Goal: Task Accomplishment & Management: Manage account settings

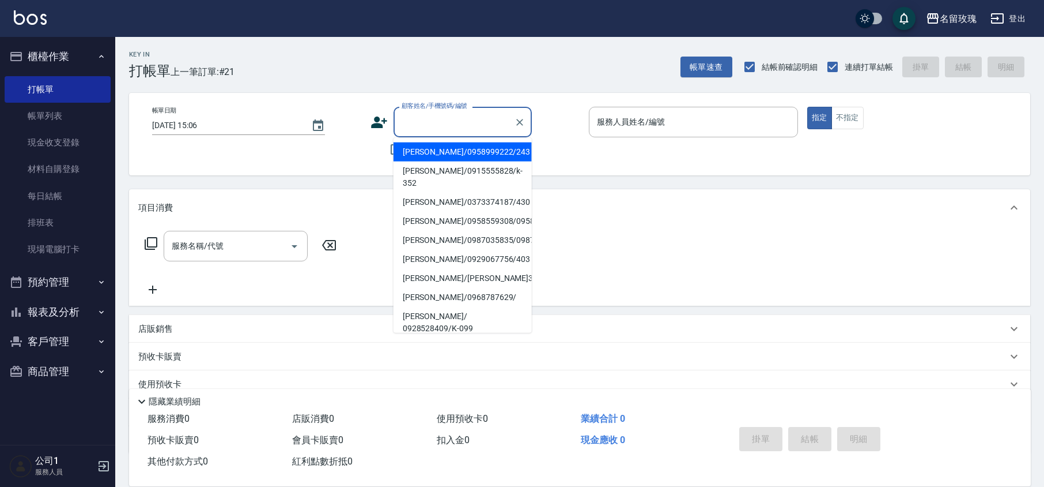
click at [439, 120] on input "顧客姓名/手機號碼/編號" at bounding box center [454, 122] width 111 height 20
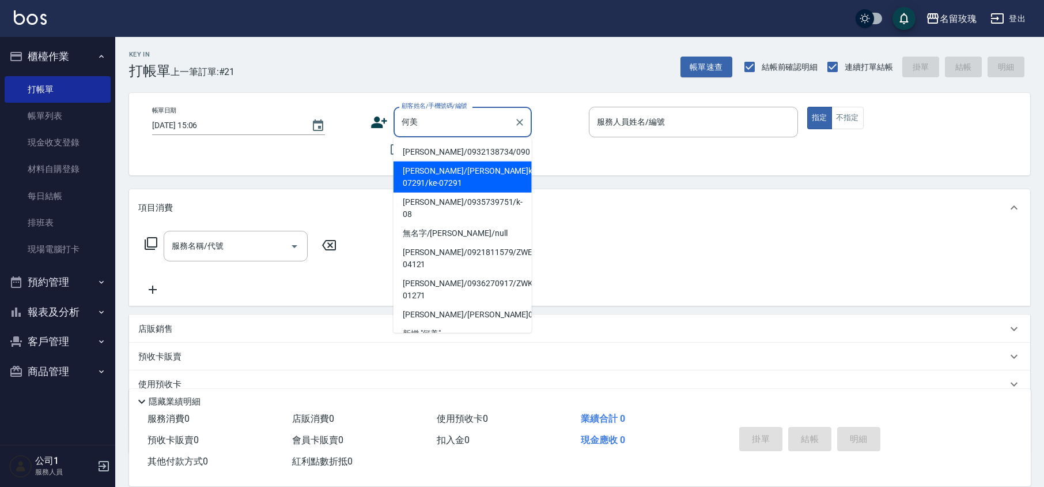
click at [455, 175] on li "[PERSON_NAME]/[PERSON_NAME]ke-07291/ke-07291" at bounding box center [463, 176] width 138 height 31
type input "[PERSON_NAME]/[PERSON_NAME]ke-07291/ke-07291"
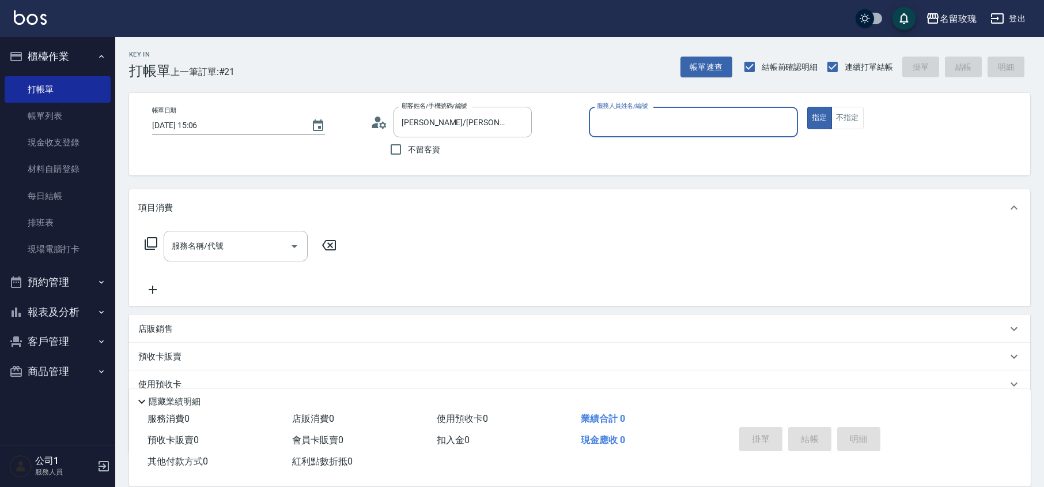
type input "KELLY-5"
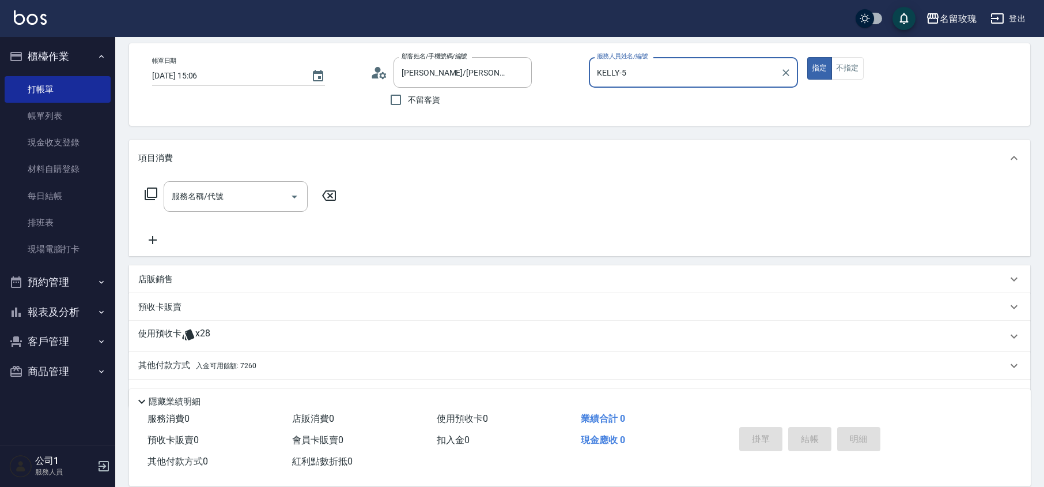
scroll to position [78, 0]
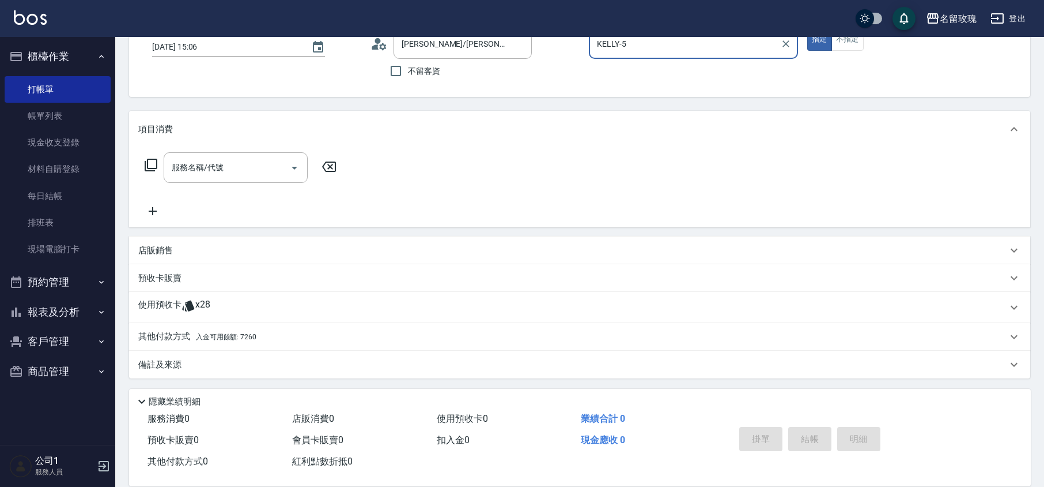
click at [203, 308] on span "x28" at bounding box center [202, 307] width 15 height 17
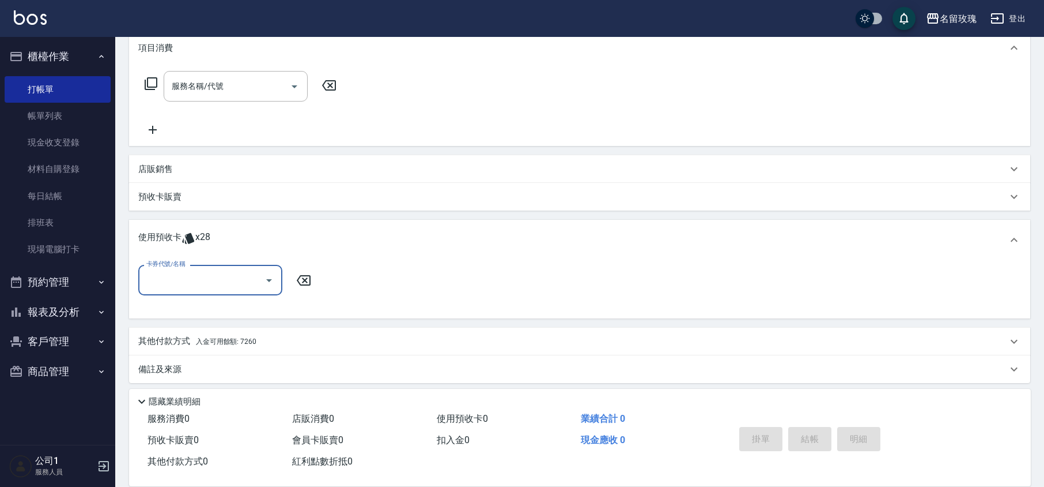
scroll to position [160, 0]
click at [261, 277] on button "Open" at bounding box center [269, 279] width 18 height 18
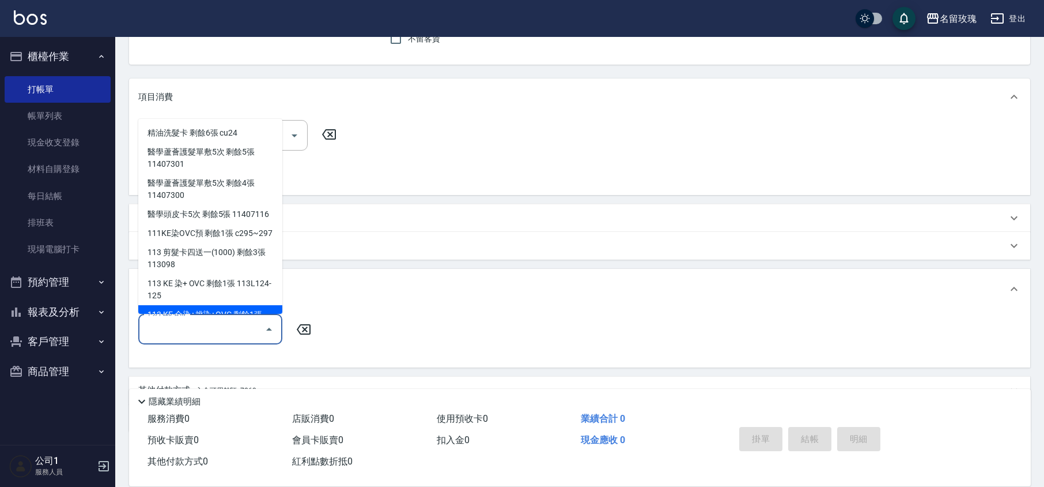
scroll to position [84, 0]
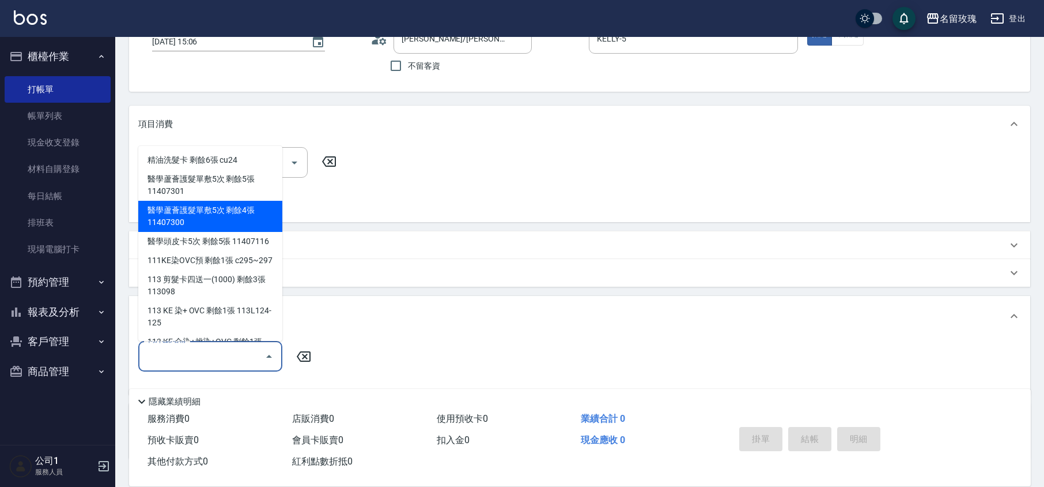
click at [371, 186] on div "服務名稱/代號 服務名稱/代號" at bounding box center [580, 182] width 902 height 80
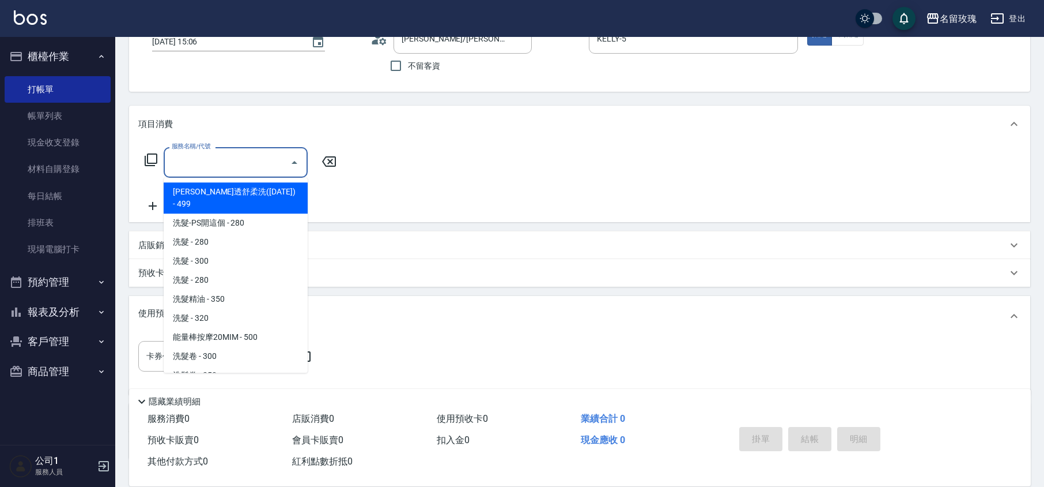
click at [245, 157] on input "服務名稱/代號" at bounding box center [227, 162] width 116 height 20
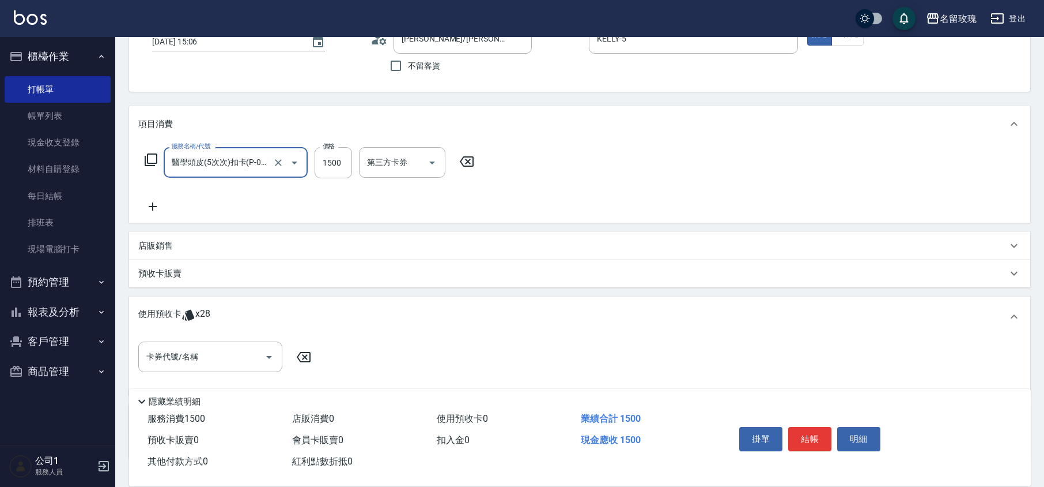
type input "醫學頭皮(5次次)扣卡(P-0004)"
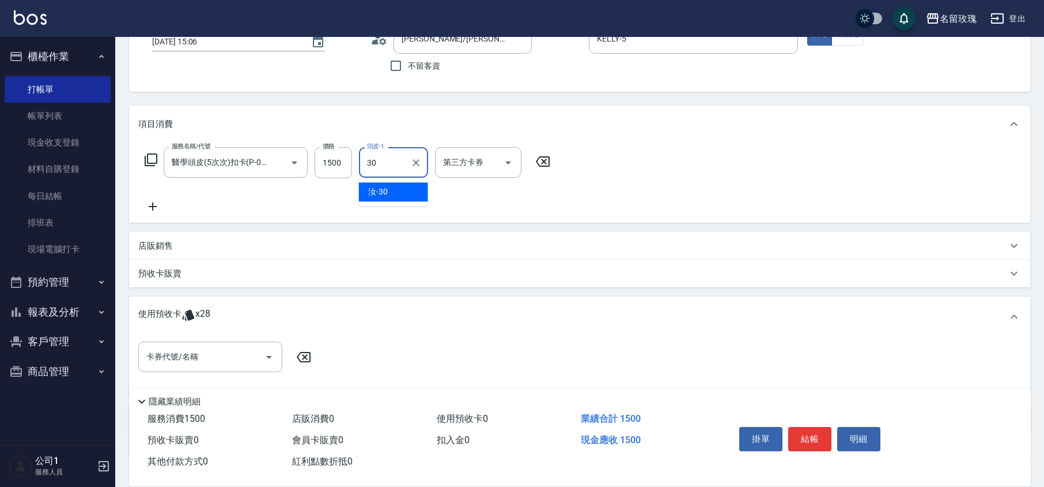
type input "汝-30"
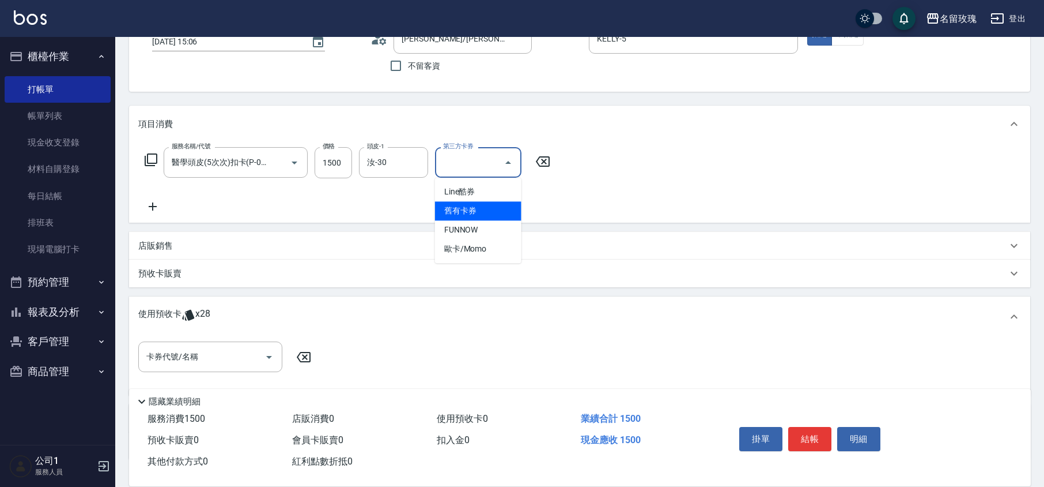
type input "舊有卡券"
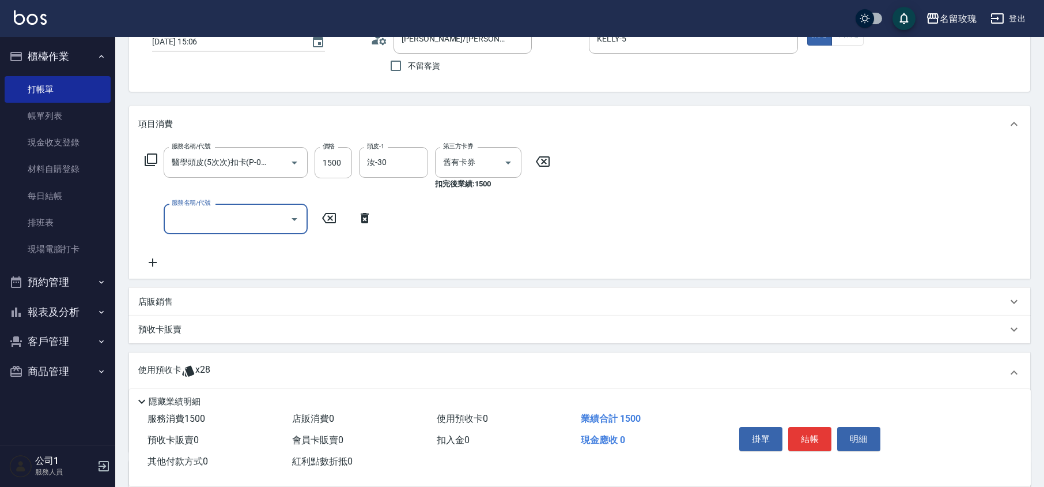
scroll to position [0, 0]
type input "[DATE] 16:17"
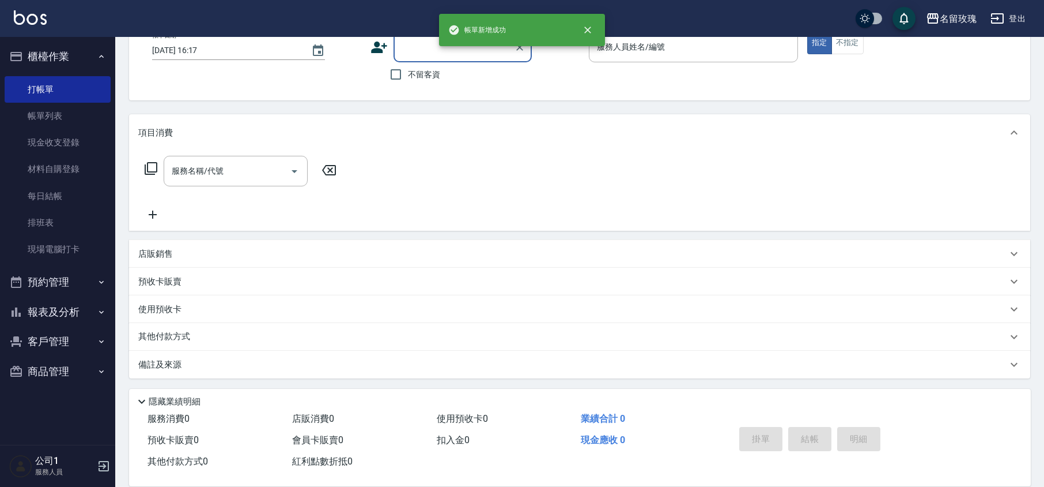
scroll to position [75, 0]
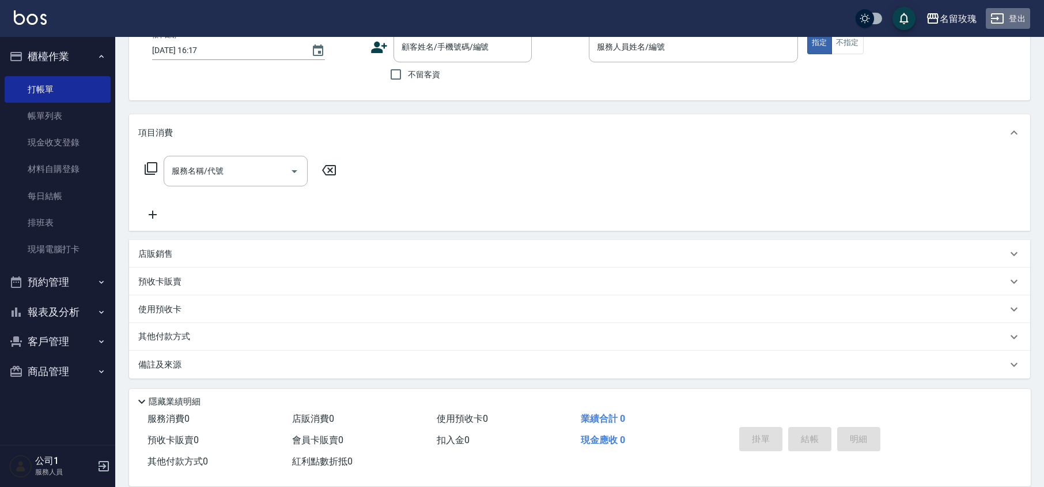
click at [1000, 16] on icon "button" at bounding box center [998, 19] width 14 height 14
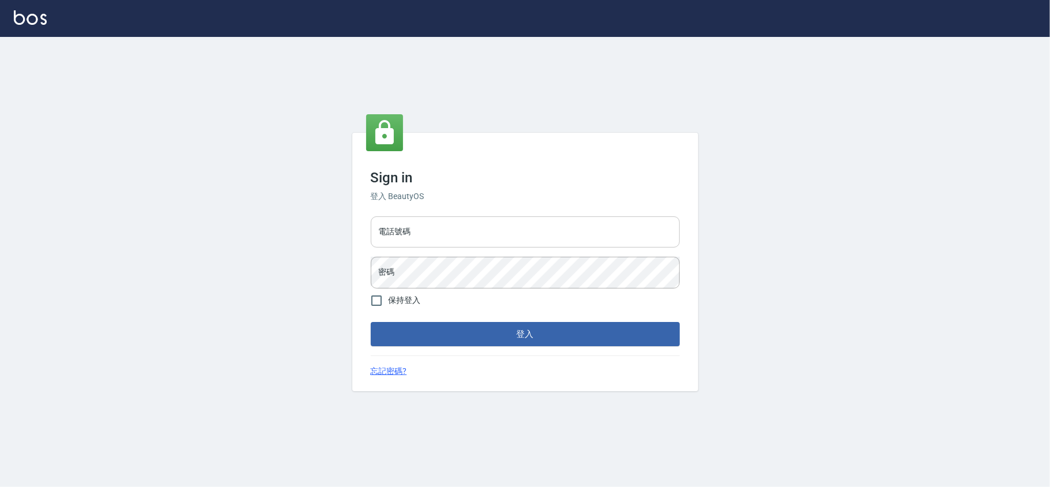
click at [489, 240] on input "電話號碼" at bounding box center [525, 231] width 309 height 31
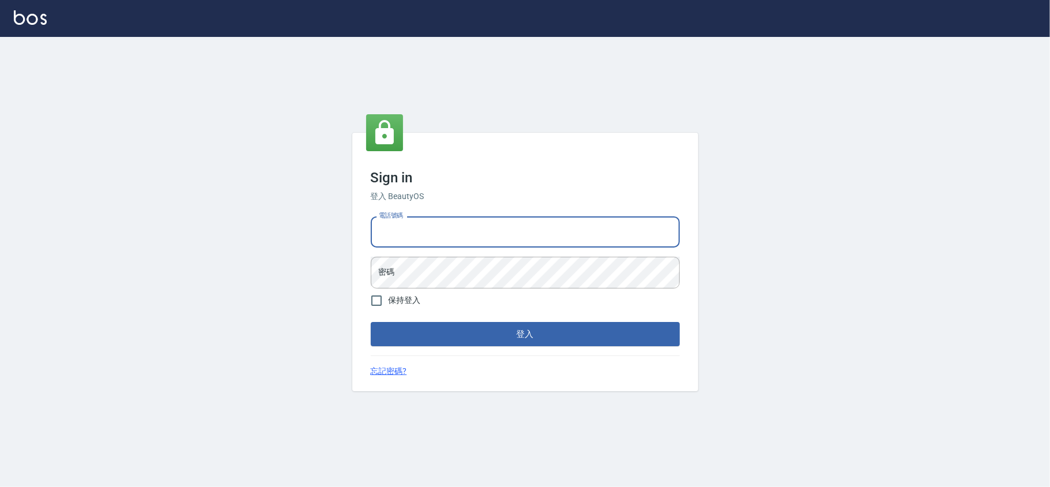
type input "0955582961"
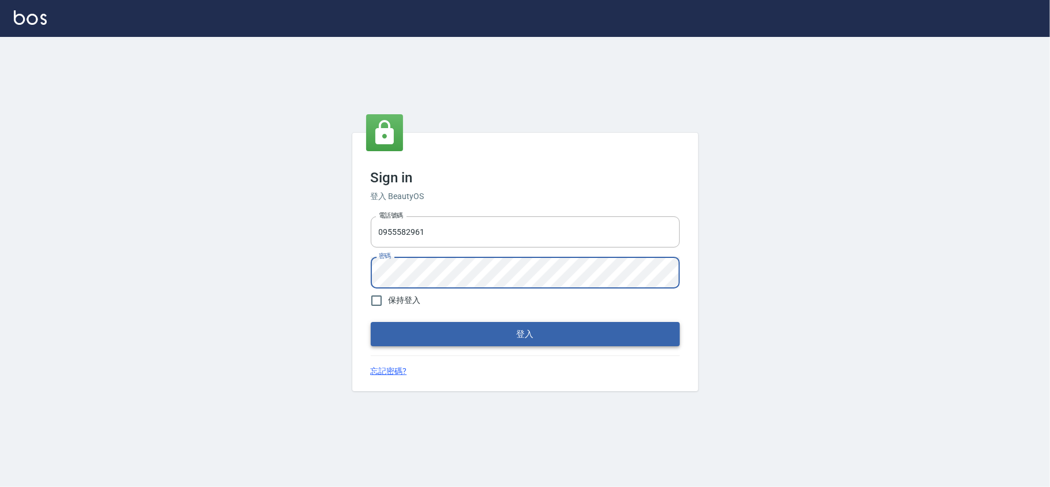
click at [512, 328] on button "登入" at bounding box center [525, 334] width 309 height 24
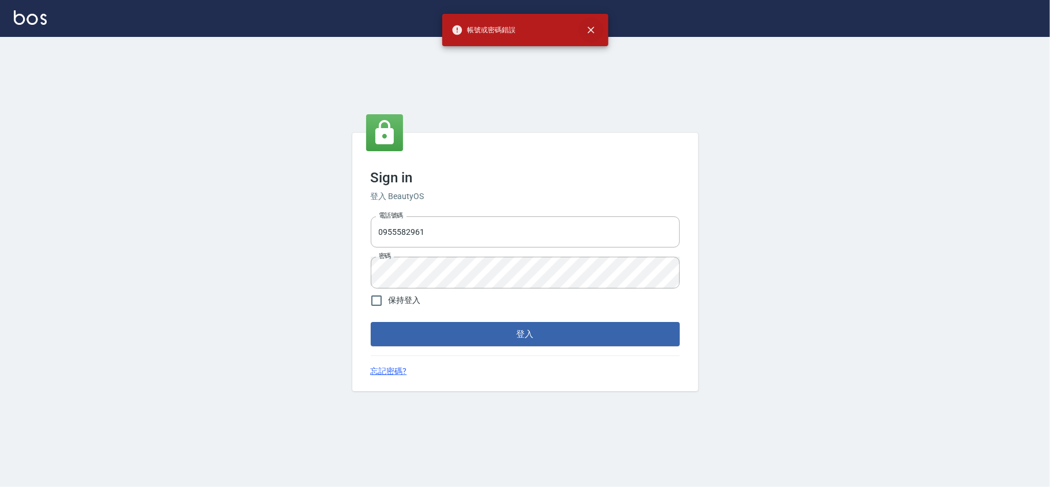
click at [589, 31] on icon "close" at bounding box center [590, 30] width 7 height 7
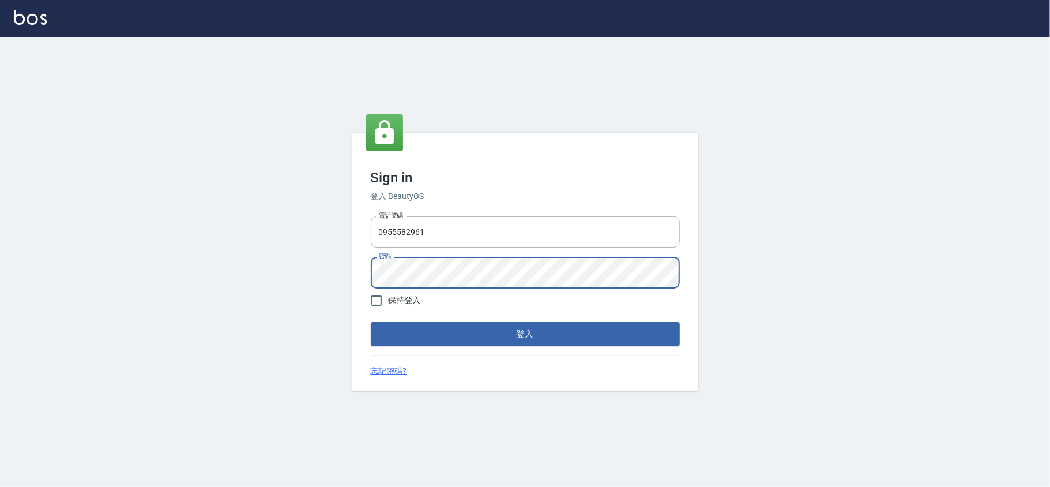
click at [199, 271] on div "Sign in 登入 BeautyOS 電話號碼 0955582961 電話號碼 密碼 密碼 保持登入 登入 忘記密碼?" at bounding box center [525, 262] width 1050 height 450
click at [371, 322] on button "登入" at bounding box center [525, 334] width 309 height 24
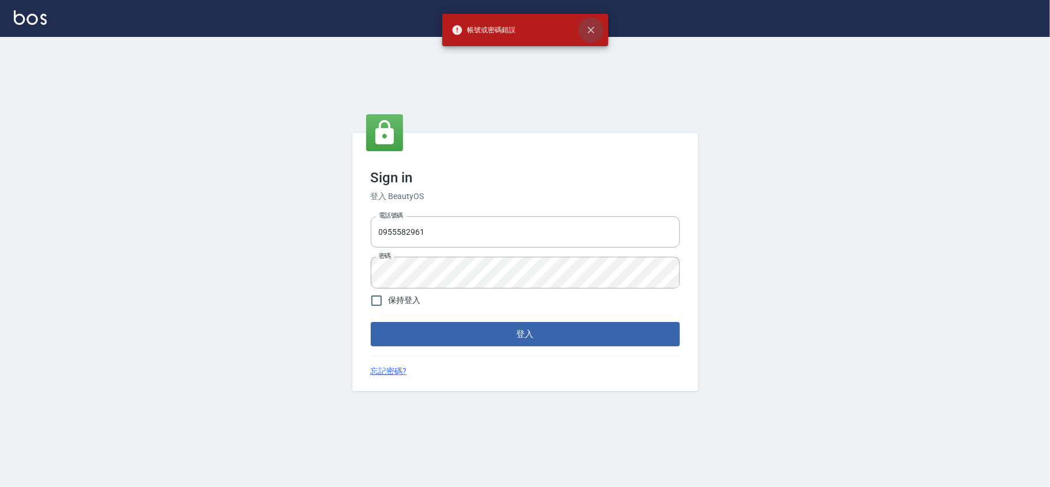
click at [589, 28] on icon "close" at bounding box center [590, 30] width 7 height 7
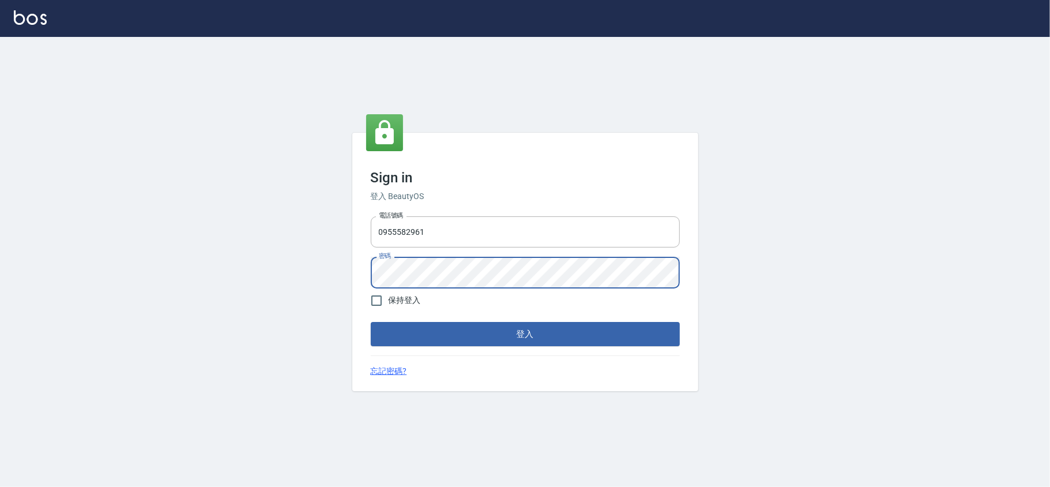
click at [243, 280] on div "Sign in 登入 BeautyOS 電話號碼 0955582961 電話號碼 密碼 密碼 保持登入 登入 忘記密碼?" at bounding box center [525, 262] width 1050 height 450
click at [371, 322] on button "登入" at bounding box center [525, 334] width 309 height 24
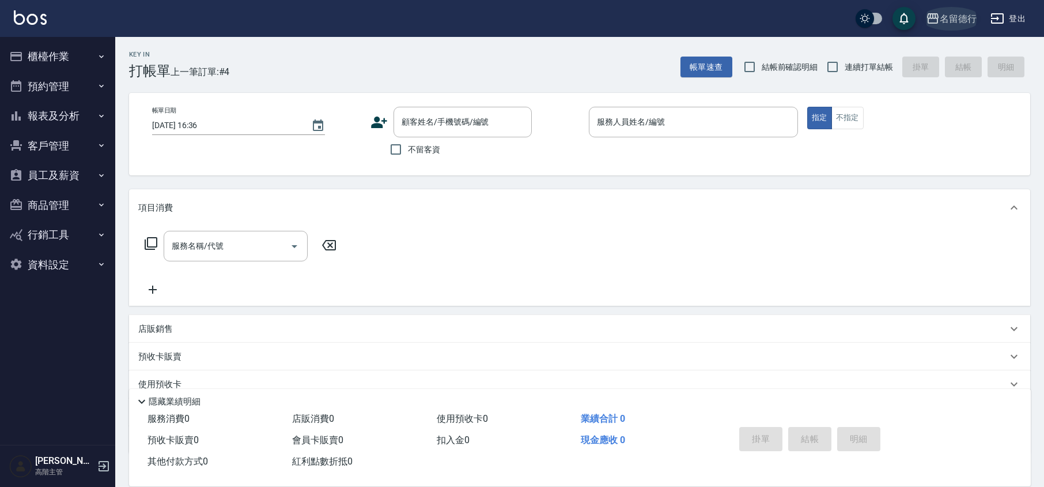
click at [972, 17] on div "名留德行" at bounding box center [958, 19] width 37 height 14
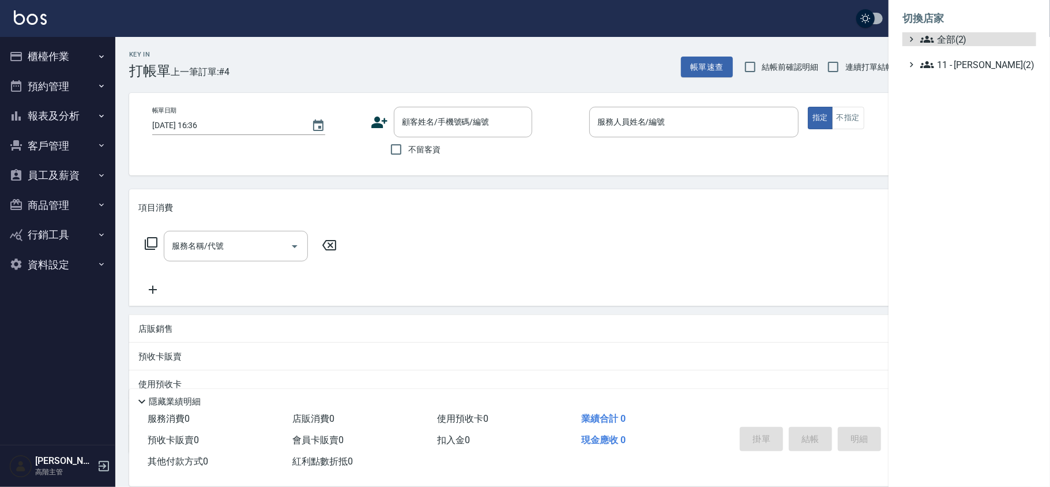
click at [974, 46] on ul "全部(2) 11 - 陳清江(2)" at bounding box center [969, 51] width 134 height 39
click at [944, 37] on span "全部(2)" at bounding box center [975, 39] width 111 height 14
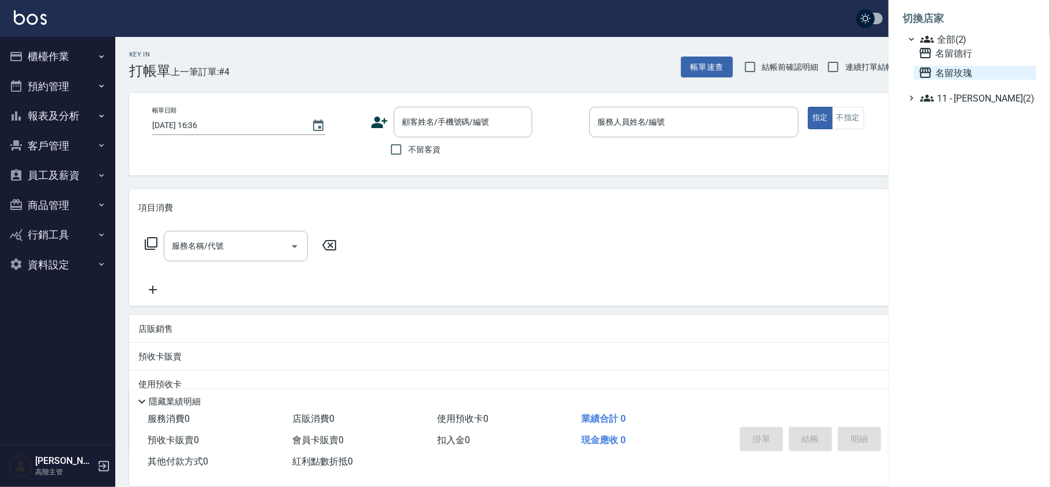
click at [964, 79] on span "名留玫瑰" at bounding box center [974, 73] width 113 height 14
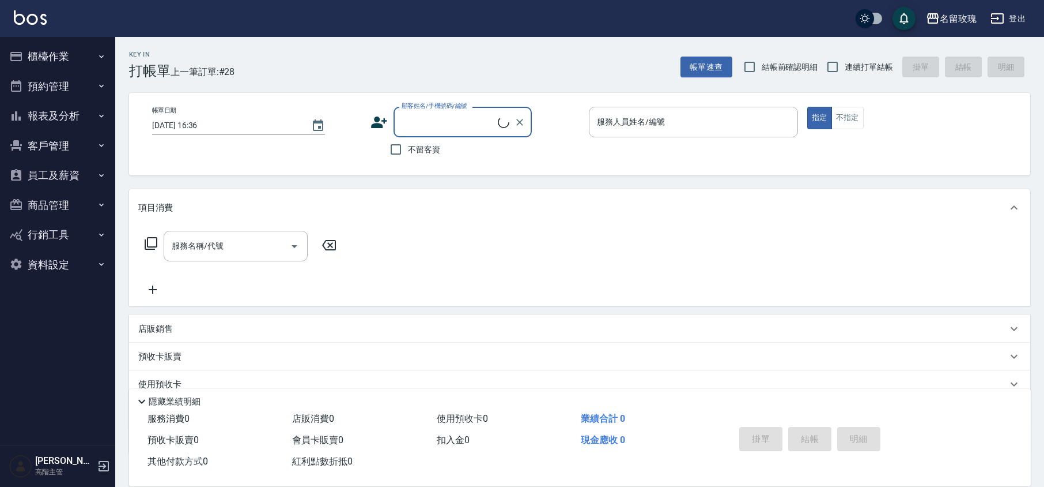
click at [47, 269] on button "資料設定" at bounding box center [58, 265] width 106 height 30
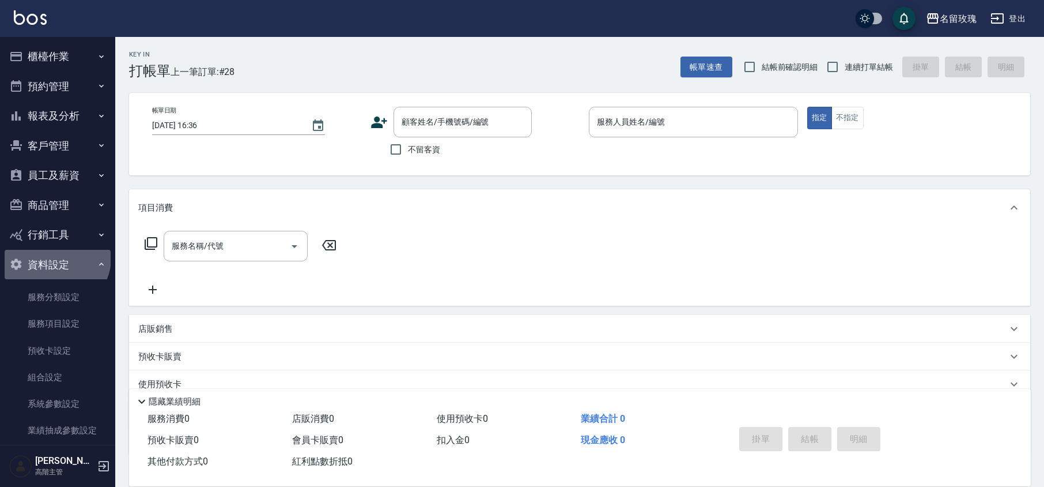
click at [55, 257] on button "資料設定" at bounding box center [58, 265] width 106 height 30
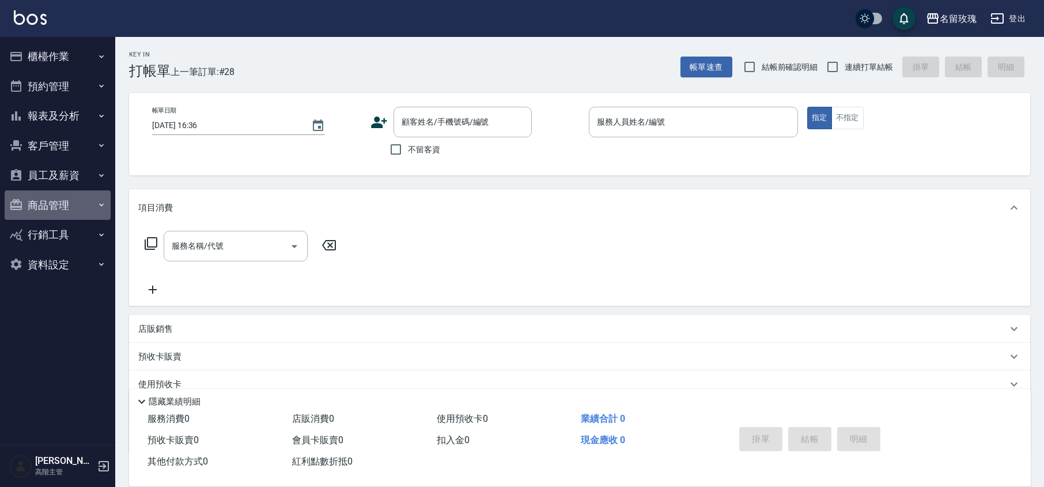
click at [53, 210] on button "商品管理" at bounding box center [58, 205] width 106 height 30
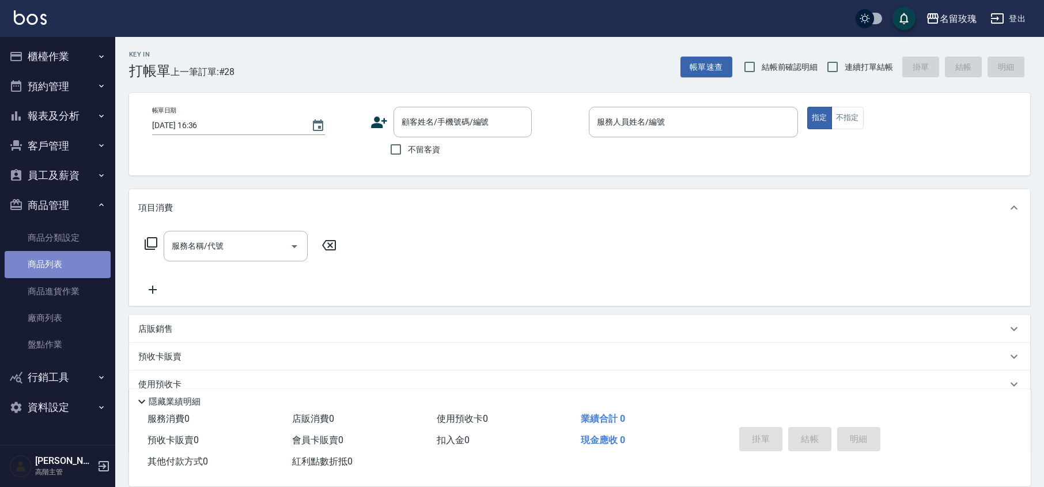
click at [50, 268] on link "商品列表" at bounding box center [58, 264] width 106 height 27
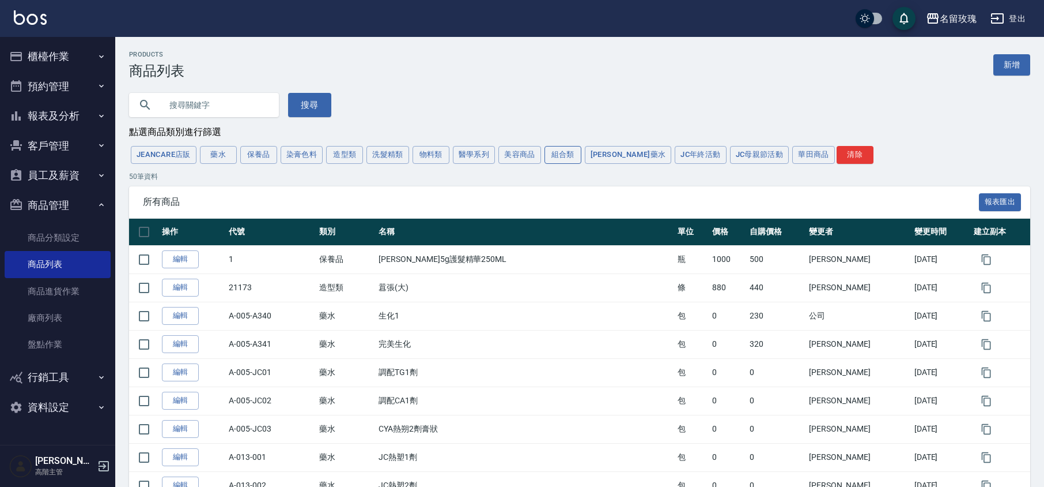
click at [572, 153] on button "組合類" at bounding box center [563, 155] width 37 height 18
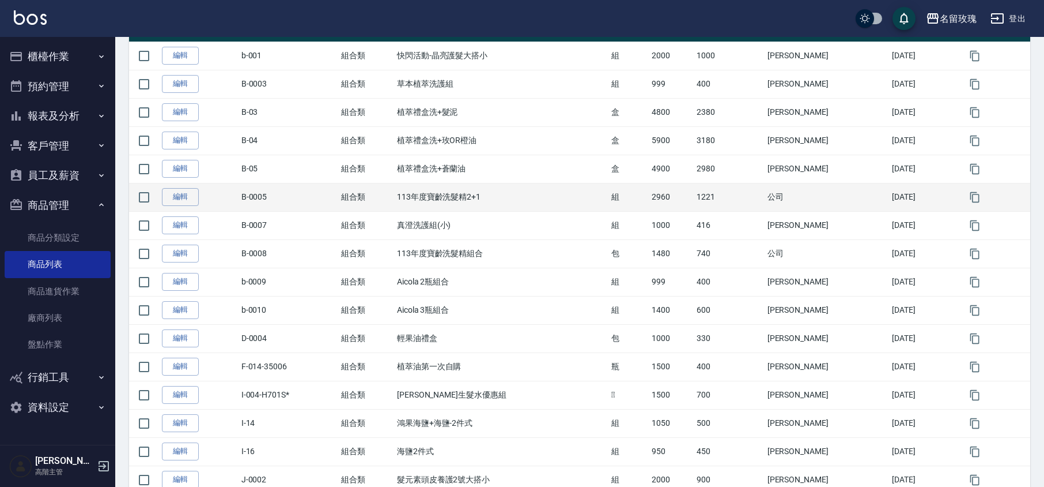
scroll to position [195, 0]
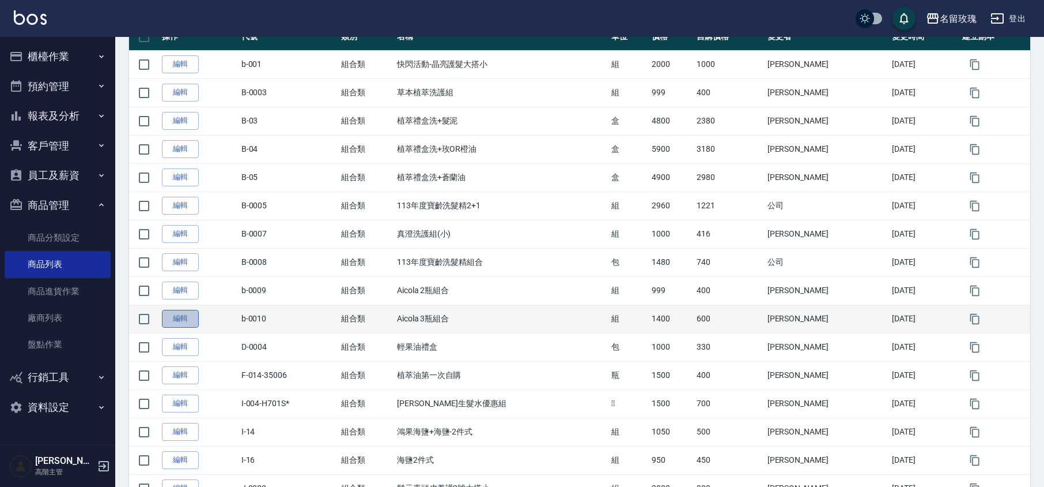
click at [180, 325] on link "編輯" at bounding box center [180, 319] width 37 height 18
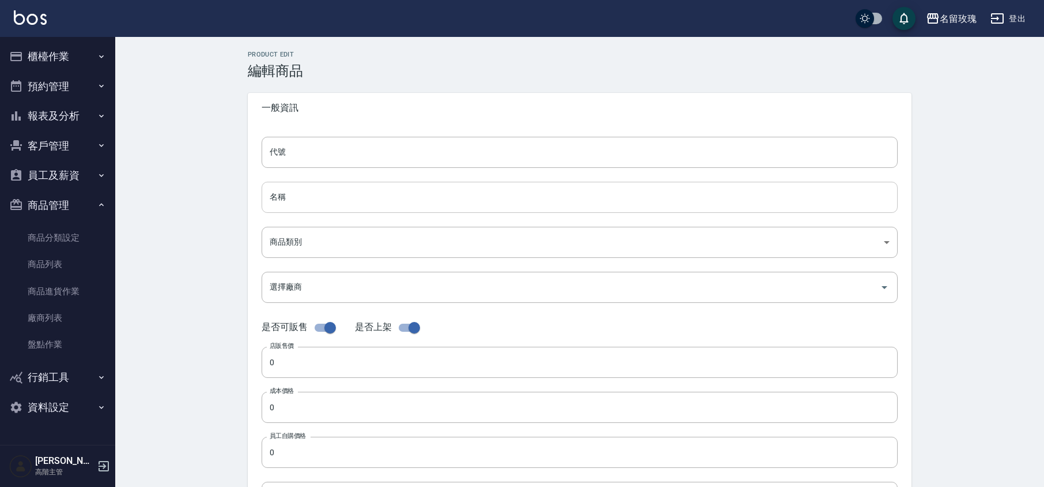
type input "b-0010"
type input "Aicola 3瓶組合"
type input "d0ff1f15-f4ea-4e9f-86b0-869d75f7fd2e"
type input "1400"
type input "600"
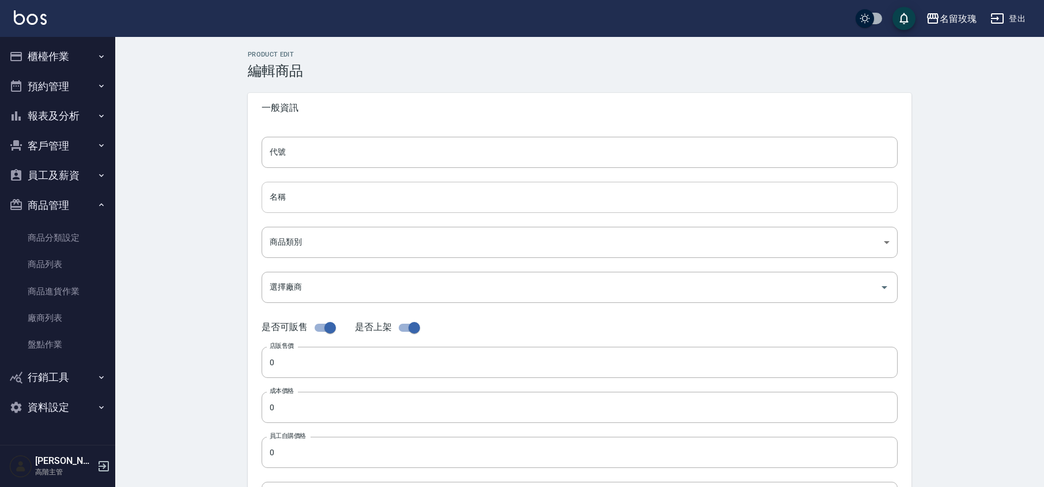
type input "600"
type input "組"
type input "UNSET"
click at [291, 194] on input "Aicola 3瓶組合" at bounding box center [580, 197] width 636 height 31
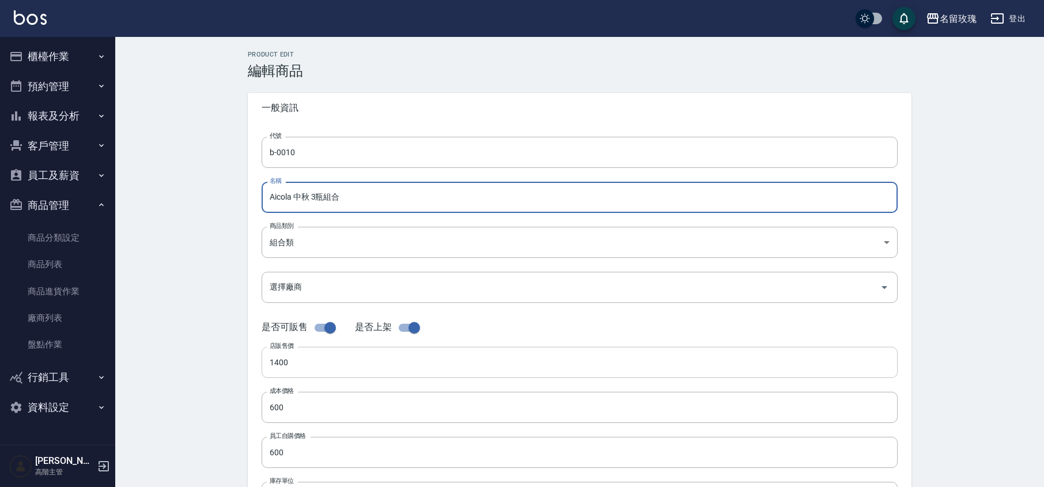
type input "Aicola 中秋 3瓶組合"
drag, startPoint x: 317, startPoint y: 361, endPoint x: 135, endPoint y: 359, distance: 182.2
click at [217, 372] on div "Product Edit 編輯商品 一般資訊 代號 b-0010 代號 名稱 Aicola 中秋 3瓶組合 名稱 商品類別 組合類 d0ff1f15-f4…" at bounding box center [579, 416] width 929 height 759
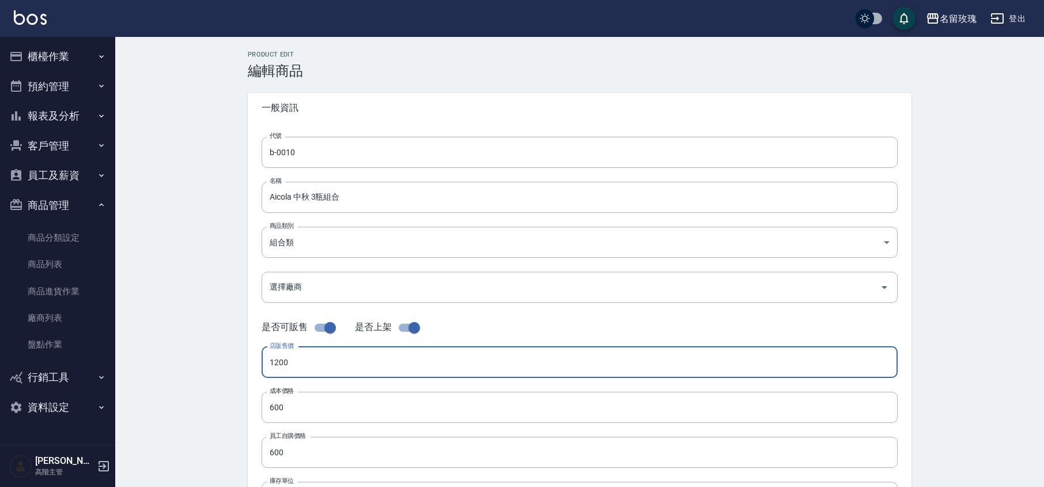
type input "1200"
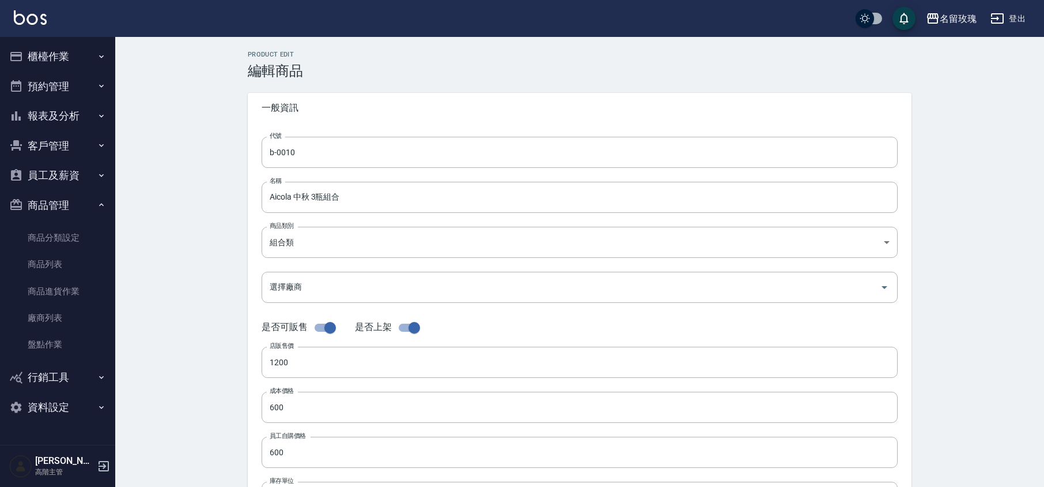
click at [179, 306] on div "Product Edit 編輯商品 一般資訊 代號 b-0010 代號 名稱 Aicola 中秋 3瓶組合 名稱 商品類別 組合類 d0ff1f15-f4…" at bounding box center [579, 416] width 929 height 759
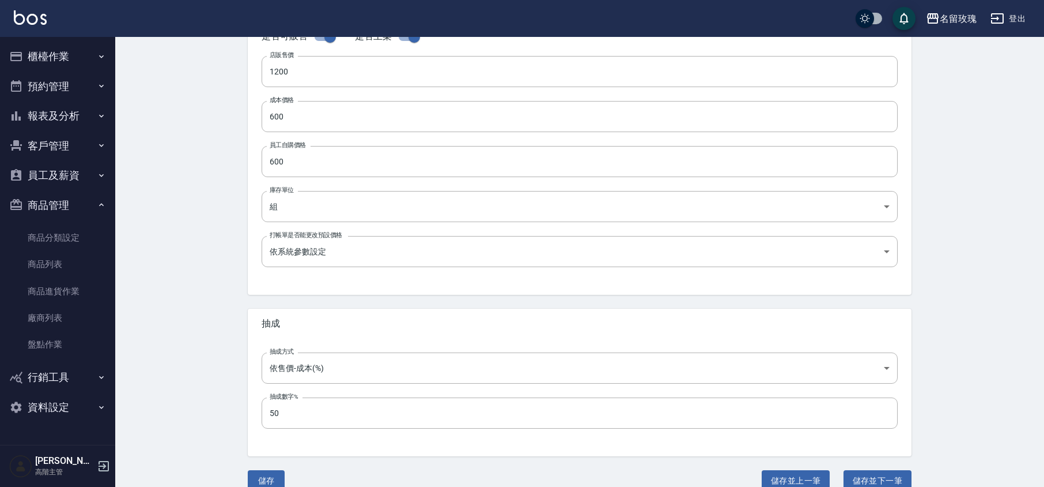
scroll to position [307, 0]
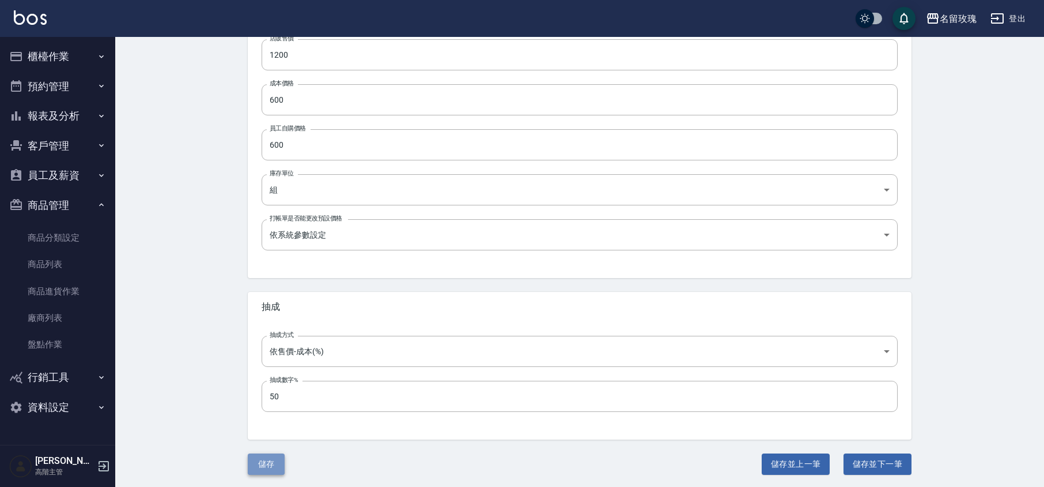
click at [268, 459] on button "儲存" at bounding box center [266, 463] width 37 height 21
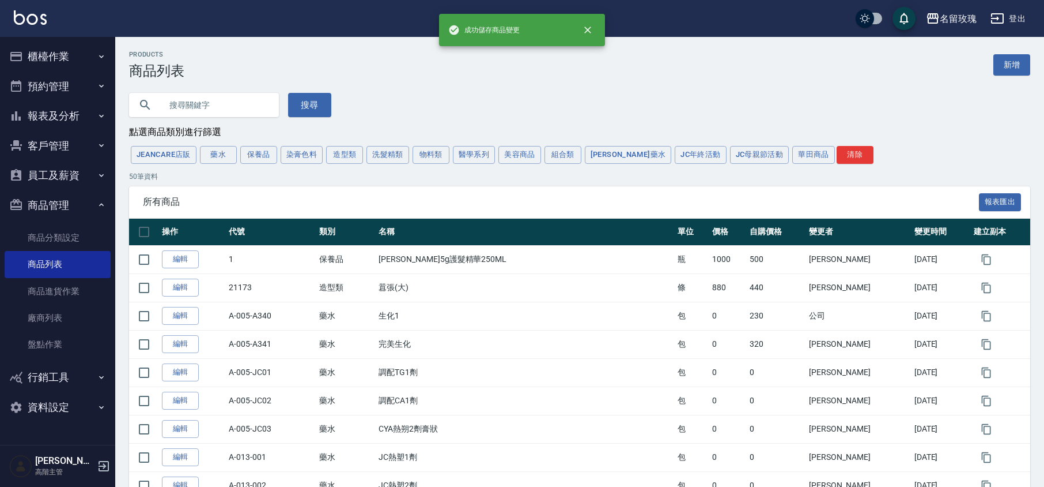
click at [1027, 21] on button "登出" at bounding box center [1008, 18] width 44 height 21
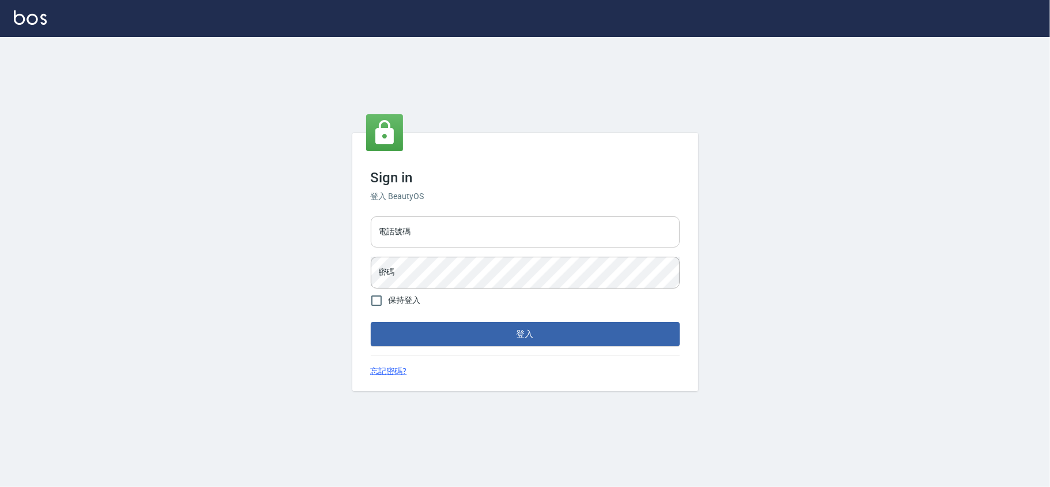
click at [481, 227] on input "電話號碼" at bounding box center [525, 231] width 309 height 31
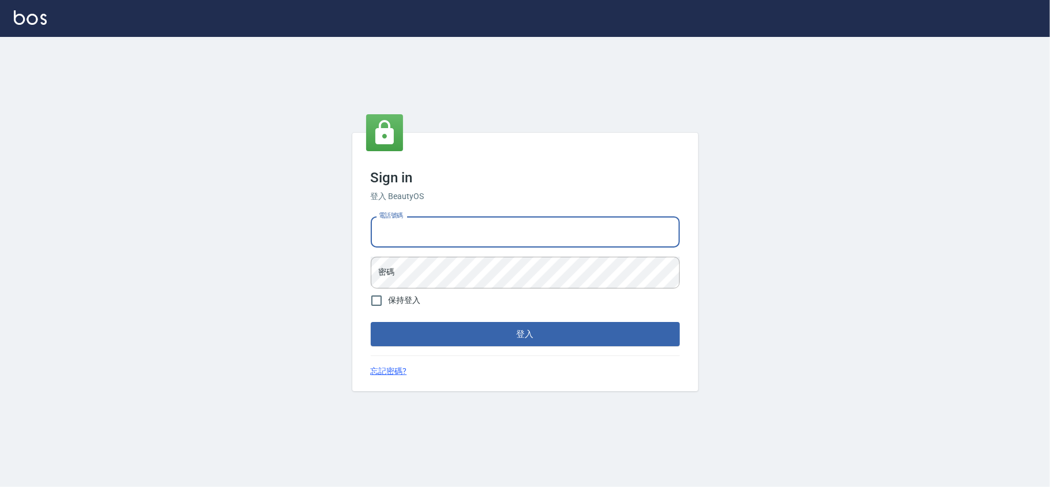
type input "28262585"
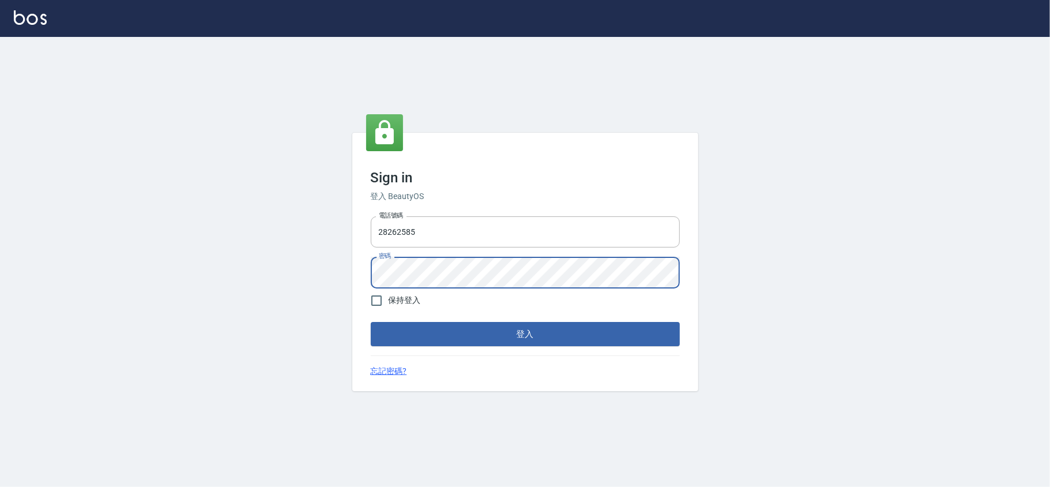
click at [371, 322] on button "登入" at bounding box center [525, 334] width 309 height 24
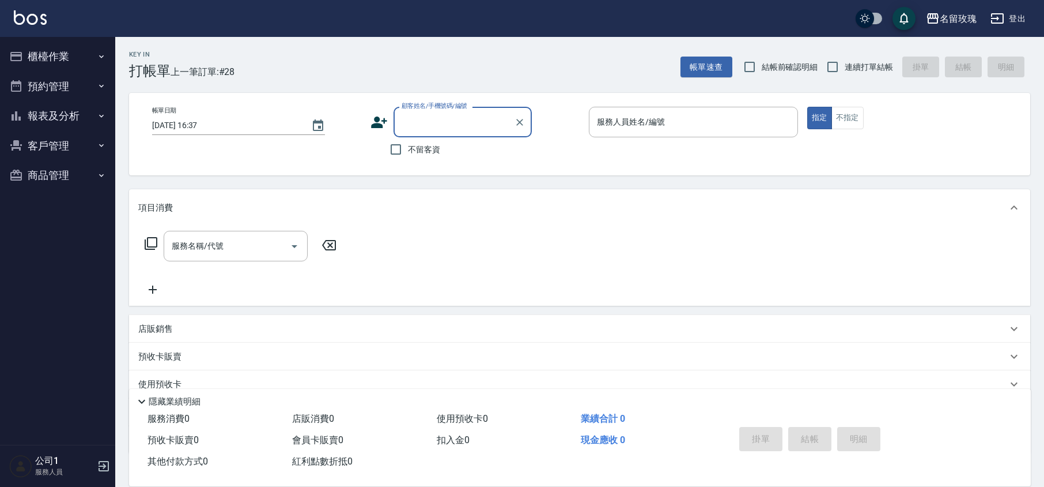
click at [791, 71] on span "結帳前確認明細" at bounding box center [790, 67] width 56 height 12
click at [762, 71] on input "結帳前確認明細" at bounding box center [750, 67] width 24 height 24
checkbox input "true"
click at [840, 67] on input "連續打單結帳" at bounding box center [833, 67] width 24 height 24
checkbox input "true"
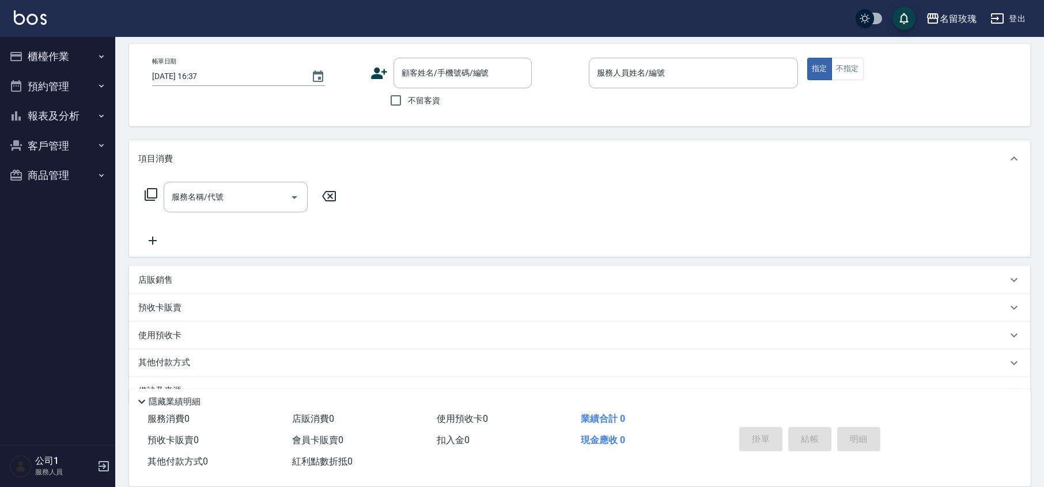
scroll to position [75, 0]
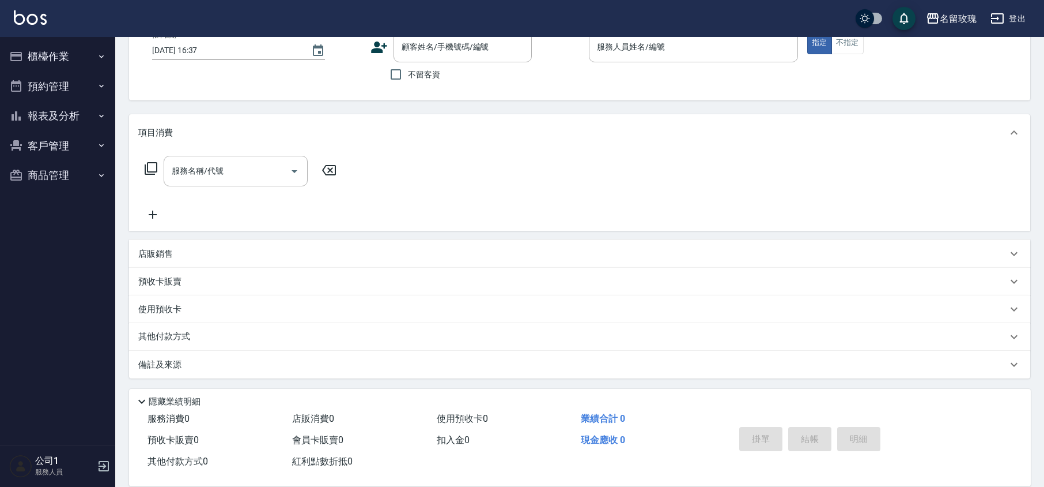
click at [176, 252] on div "店販銷售" at bounding box center [572, 254] width 869 height 12
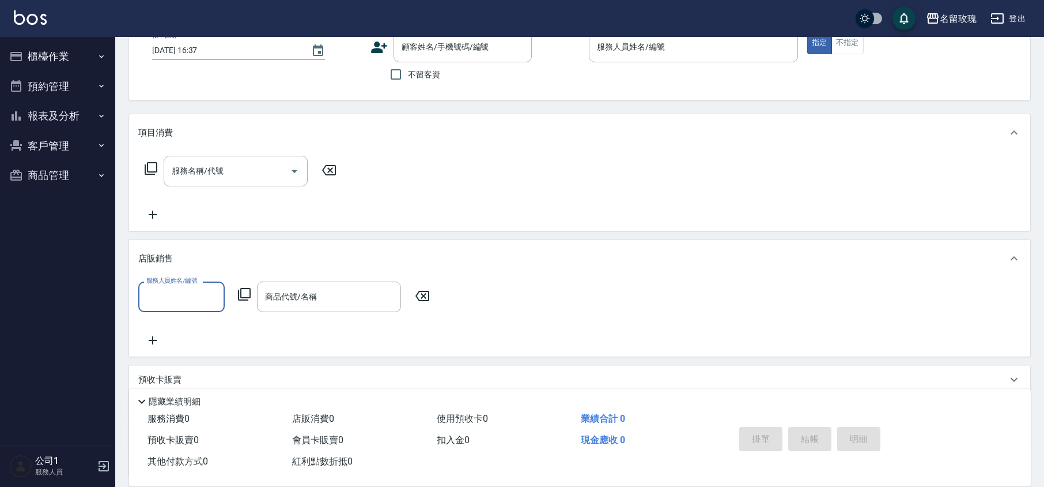
scroll to position [0, 0]
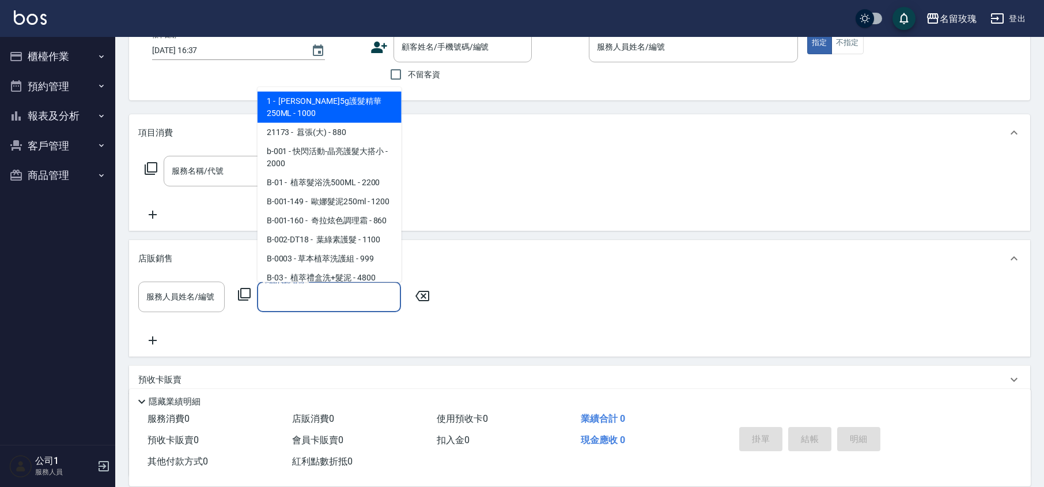
click at [287, 293] on div "商品代號/名稱 商品代號/名稱" at bounding box center [329, 296] width 144 height 31
click at [248, 294] on icon at bounding box center [244, 294] width 14 height 14
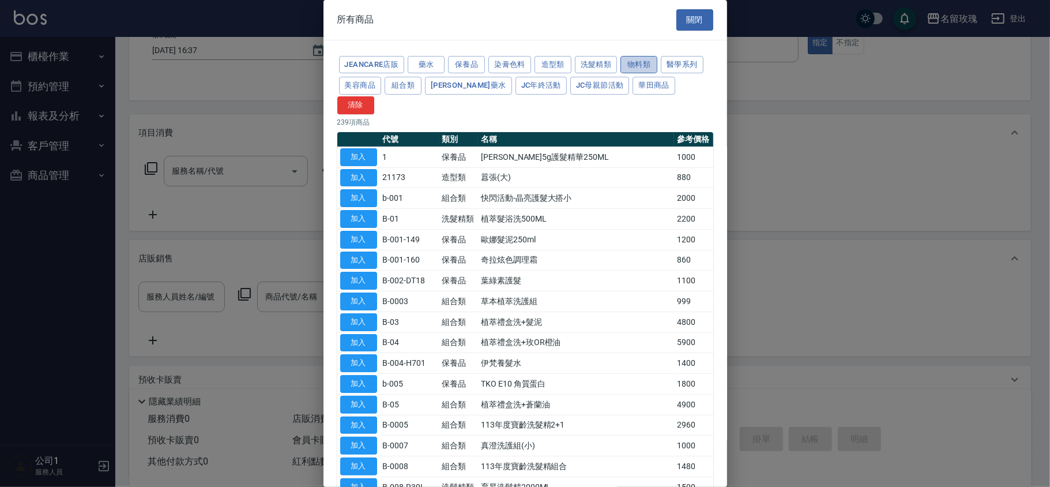
click at [653, 65] on button "物料類" at bounding box center [638, 65] width 37 height 18
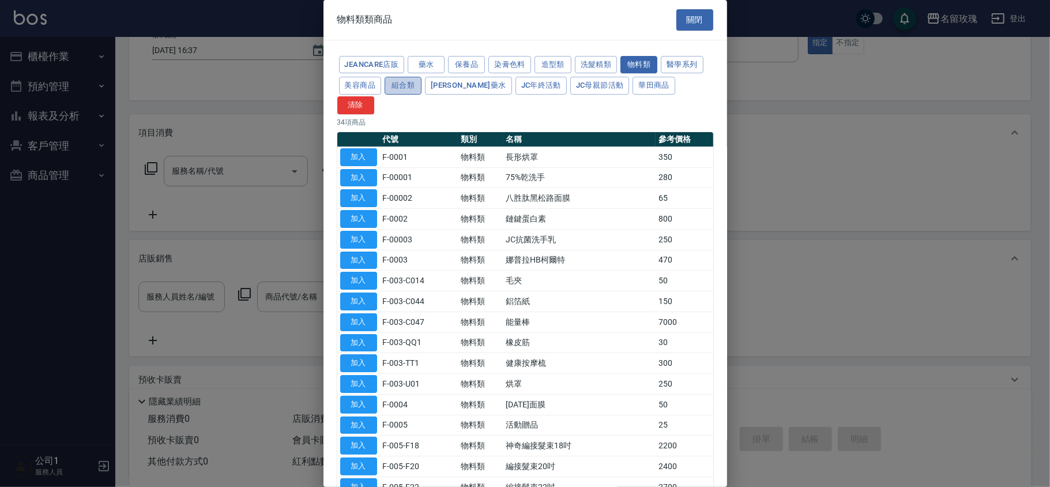
click at [407, 88] on button "組合類" at bounding box center [402, 86] width 37 height 18
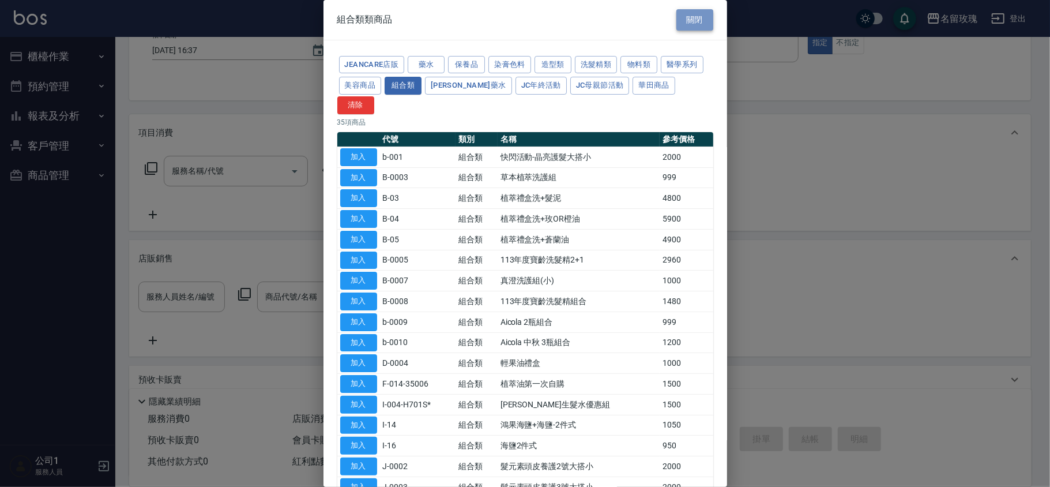
click at [704, 28] on button "關閉" at bounding box center [694, 19] width 37 height 21
